Goal: Complete application form

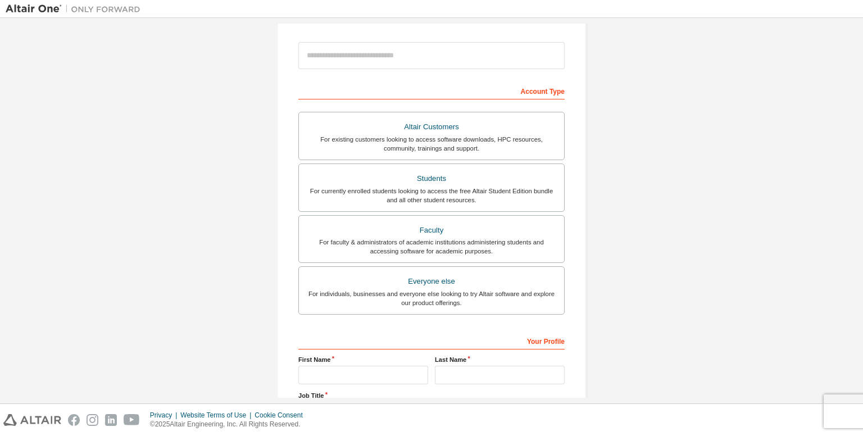
scroll to position [121, 0]
click at [368, 180] on div "Students" at bounding box center [432, 178] width 252 height 16
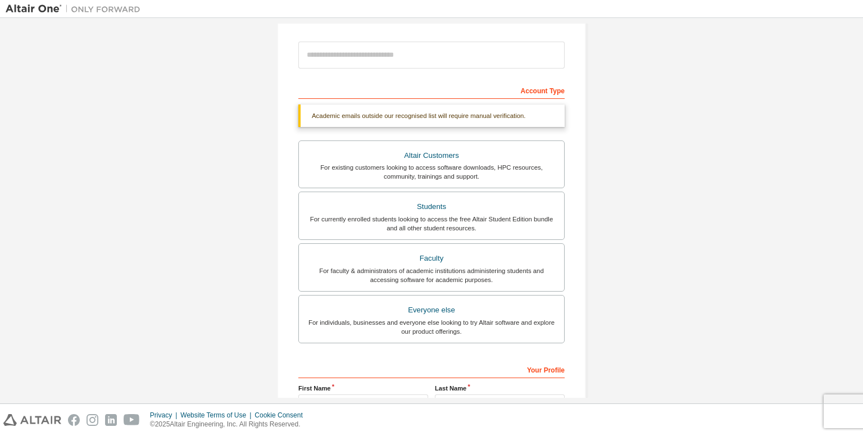
scroll to position [0, 0]
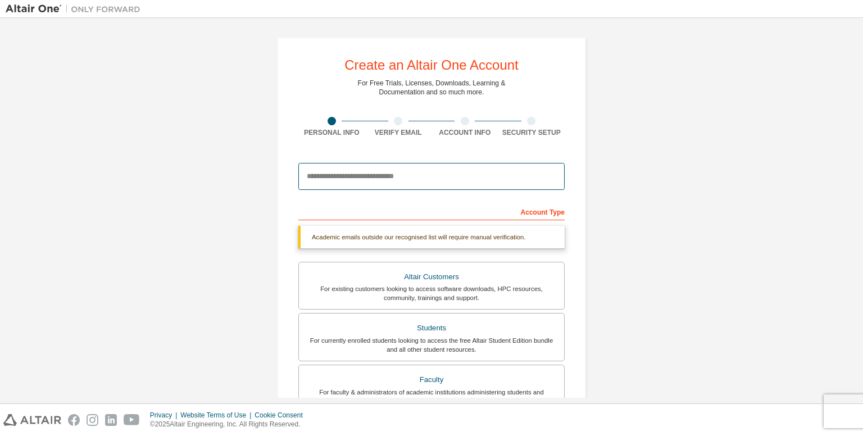
click at [368, 173] on input "email" at bounding box center [431, 176] width 266 height 27
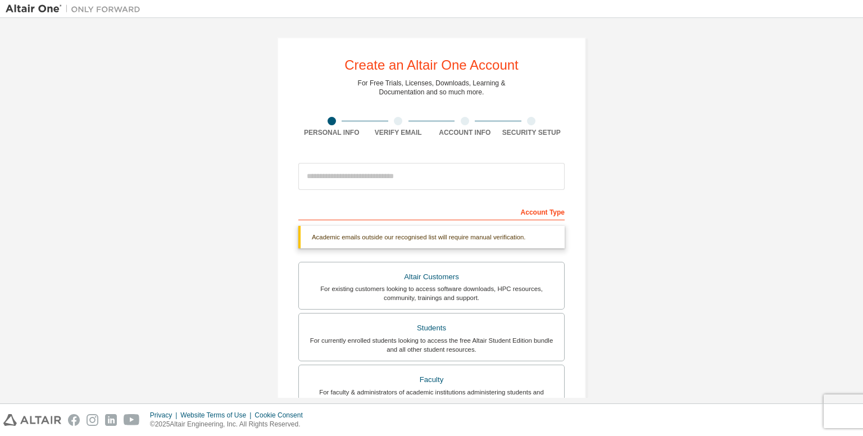
click at [139, 125] on div "Create an Altair One Account For Free Trials, Licenses, Downloads, Learning & D…" at bounding box center [432, 336] width 852 height 624
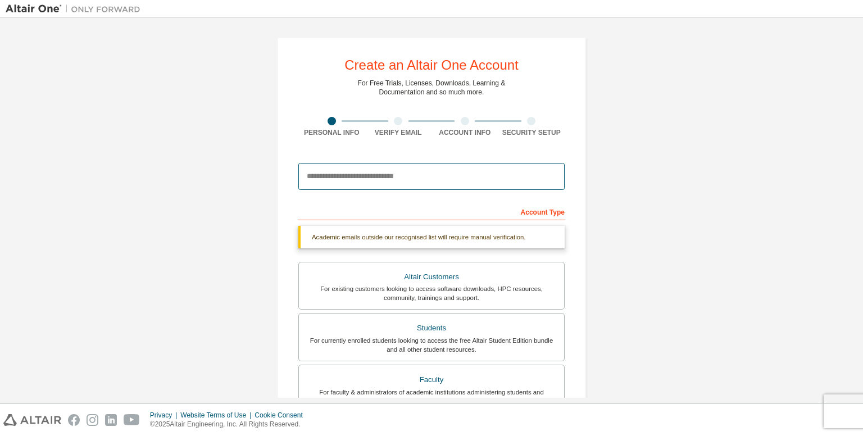
click at [383, 166] on input "email" at bounding box center [431, 176] width 266 height 27
type input "**********"
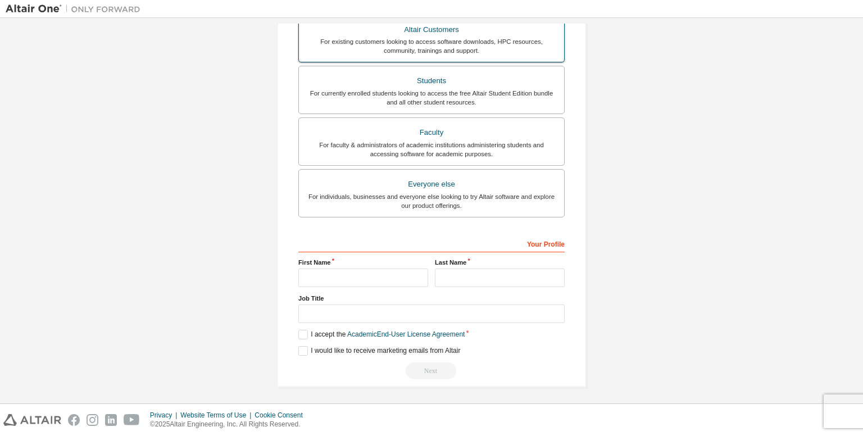
scroll to position [247, 0]
click at [364, 276] on input "text" at bounding box center [363, 278] width 130 height 19
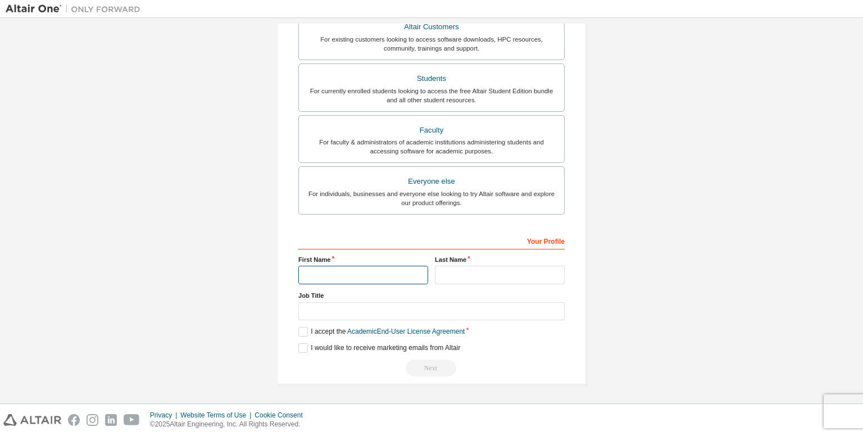
scroll to position [218, 0]
type input "*********"
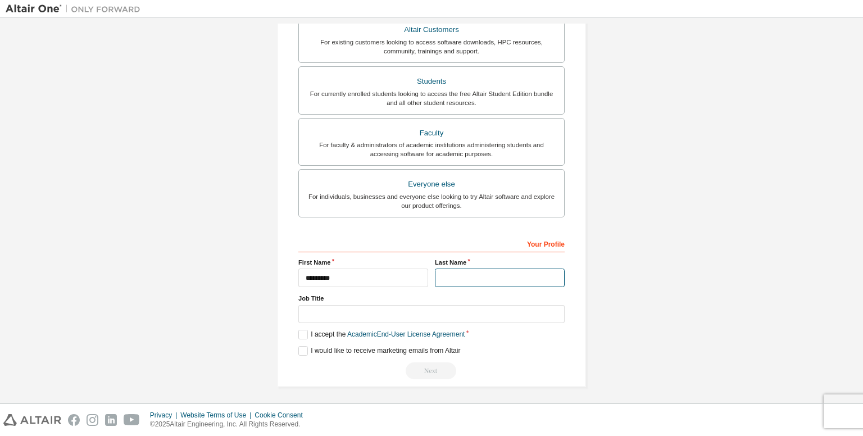
click at [466, 277] on input "text" at bounding box center [500, 278] width 130 height 19
type input "***"
click at [302, 333] on label "I accept the Academic End-User License Agreement" at bounding box center [381, 335] width 166 height 10
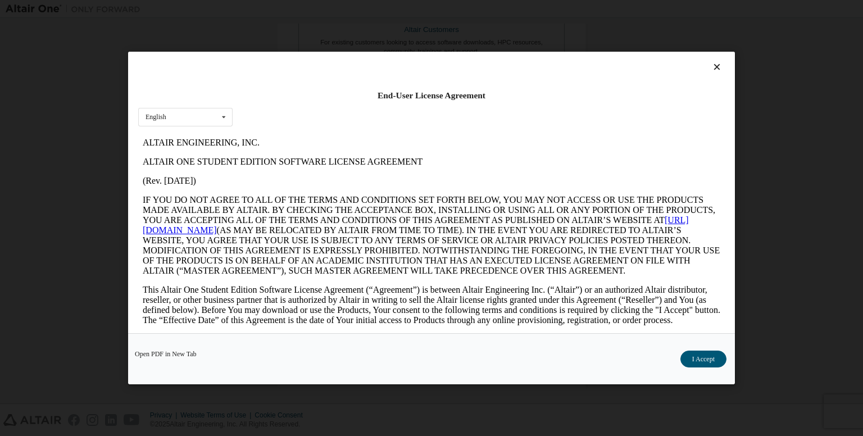
scroll to position [0, 0]
click at [697, 360] on button "I Accept" at bounding box center [704, 359] width 46 height 17
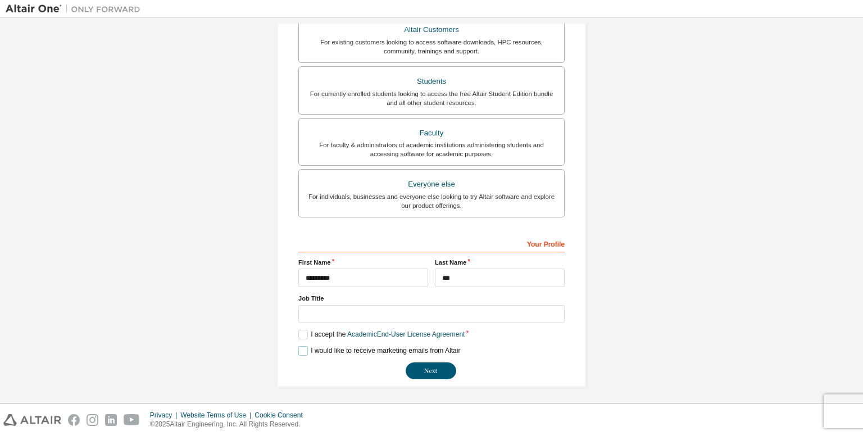
click at [300, 347] on label "I would like to receive marketing emails from Altair" at bounding box center [379, 351] width 162 height 10
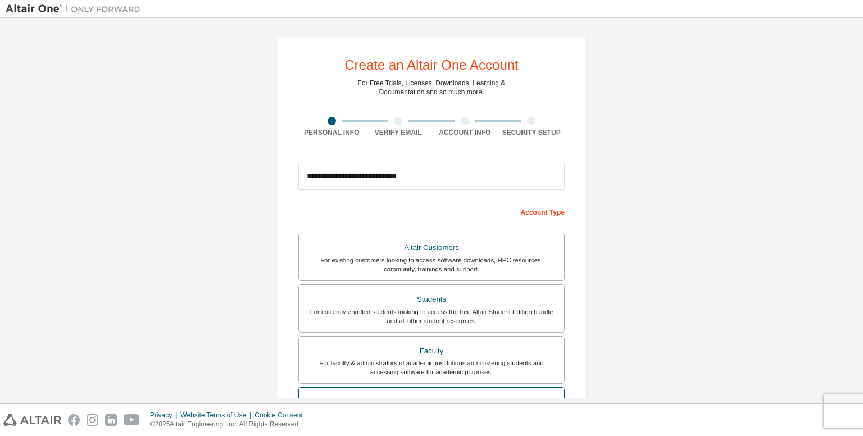
scroll to position [218, 0]
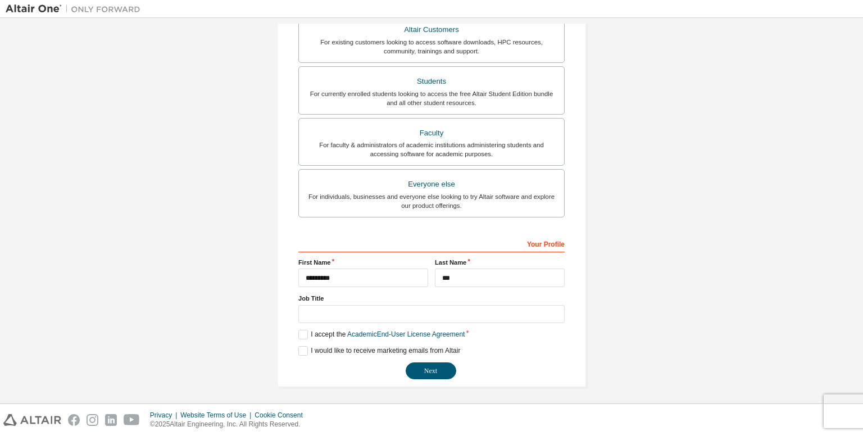
click at [435, 377] on div "**********" at bounding box center [431, 103] width 309 height 568
click at [441, 370] on button "Next" at bounding box center [431, 370] width 51 height 17
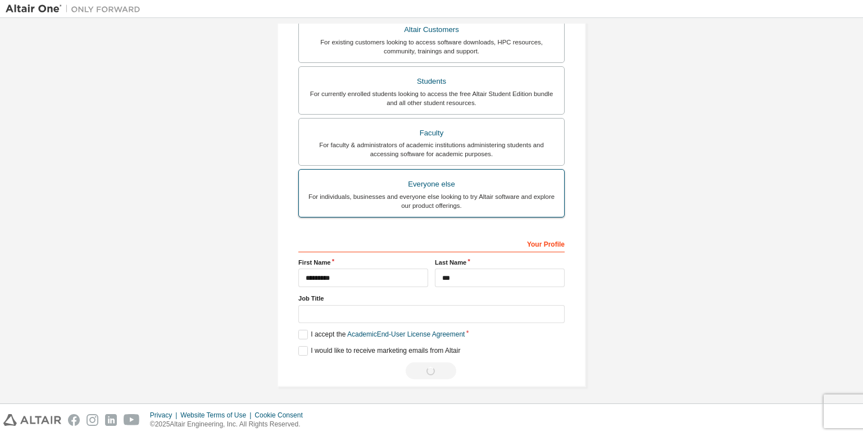
scroll to position [0, 0]
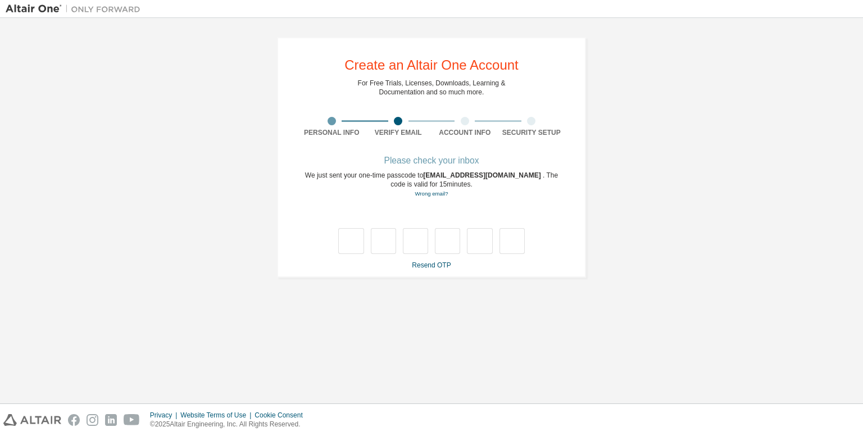
type input "*"
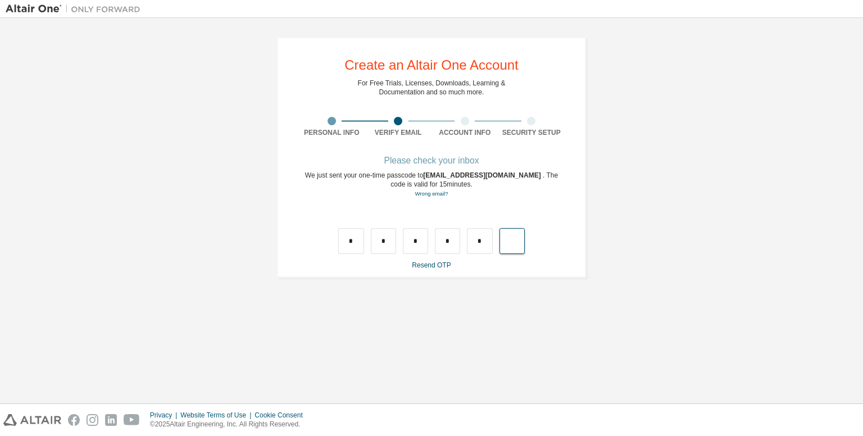
type input "*"
